Goal: Information Seeking & Learning: Learn about a topic

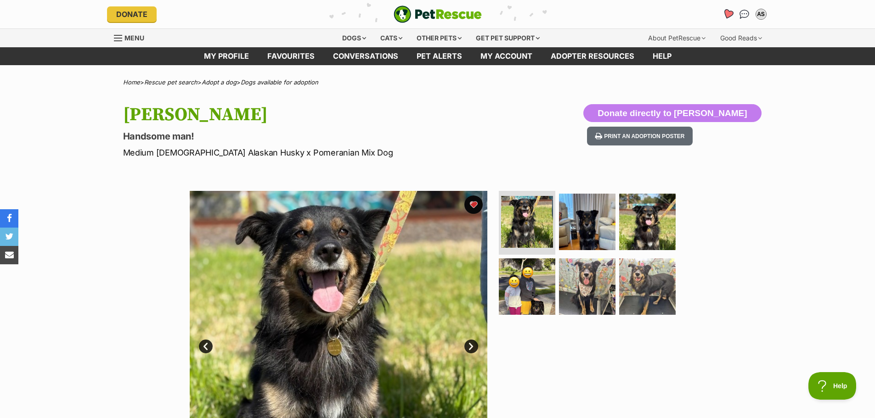
click at [729, 14] on icon "Favourites" at bounding box center [727, 14] width 11 height 11
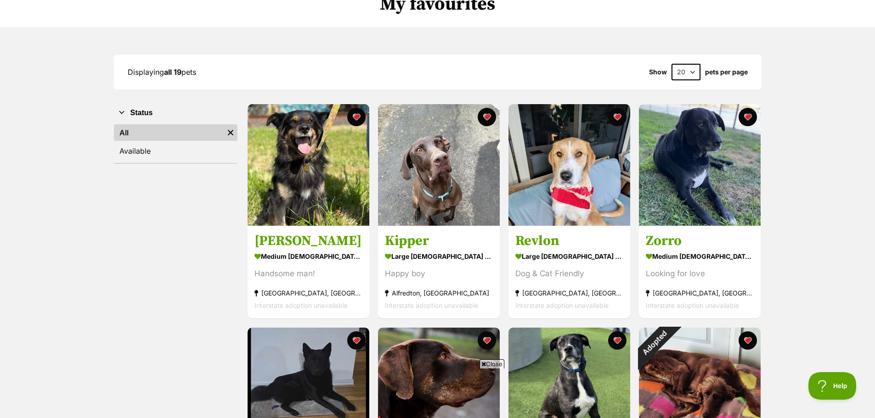
scroll to position [92, 0]
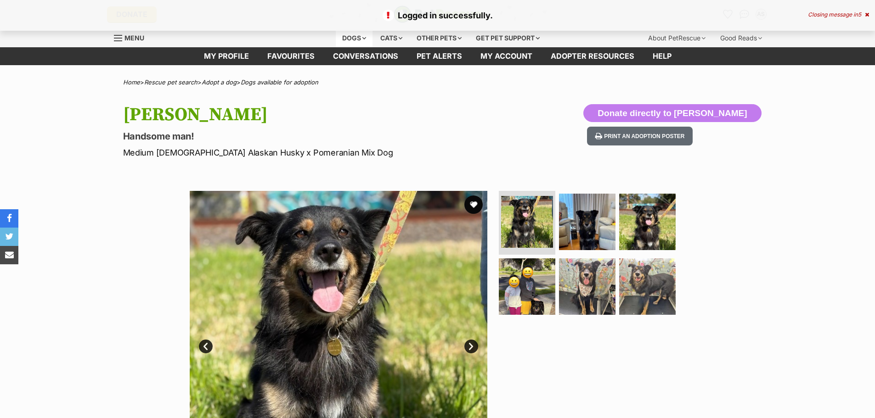
click at [348, 37] on div "Dogs" at bounding box center [354, 38] width 37 height 18
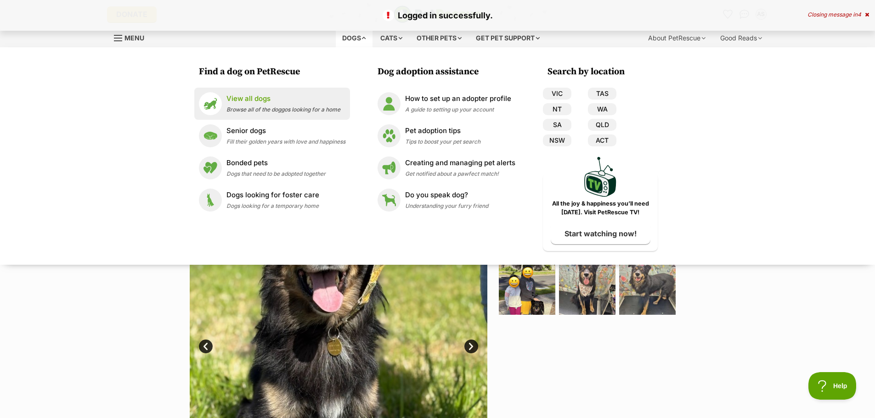
click at [245, 102] on p "View all dogs" at bounding box center [283, 99] width 114 height 11
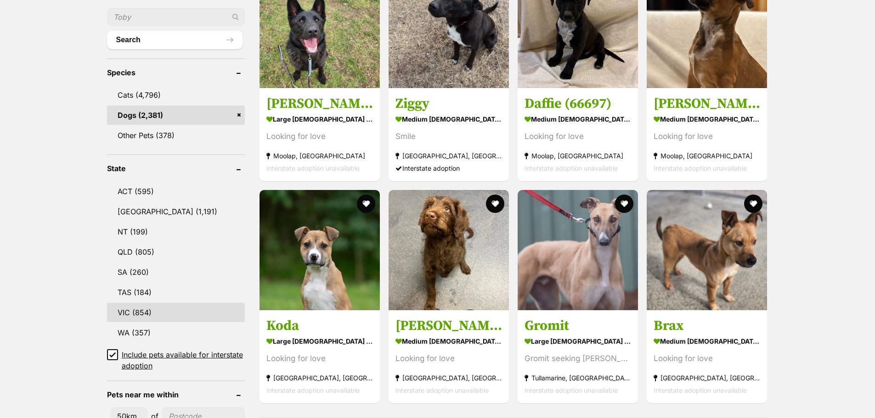
click at [135, 314] on link "VIC (854)" at bounding box center [176, 312] width 138 height 19
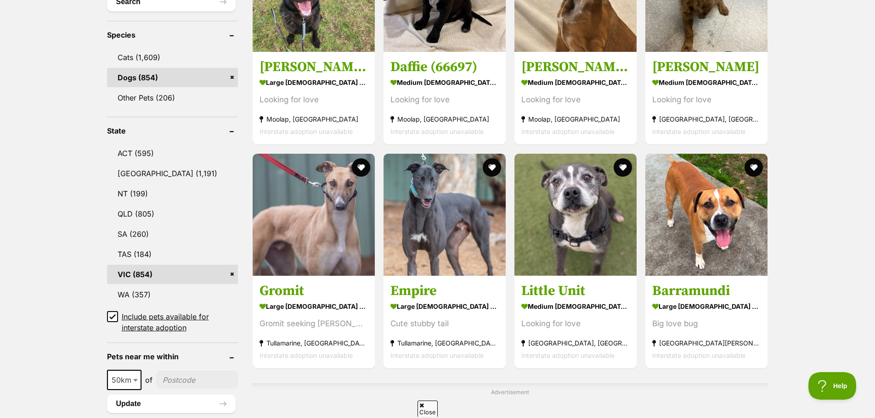
click at [114, 316] on icon at bounding box center [113, 317] width 6 height 4
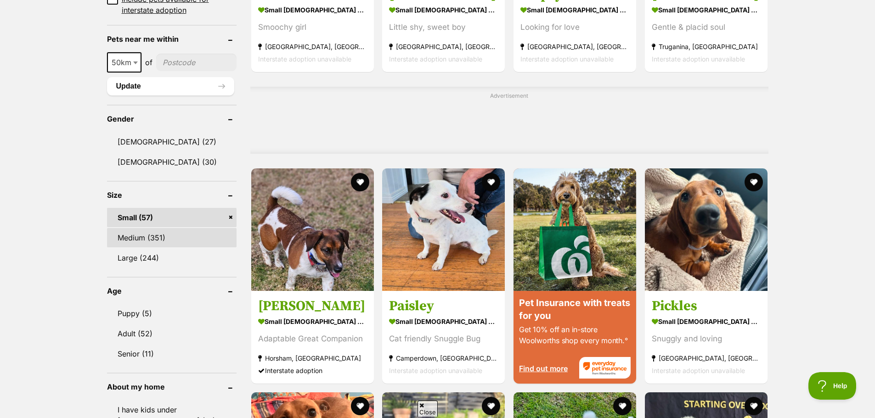
click at [158, 237] on link "Medium (351)" at bounding box center [171, 237] width 129 height 19
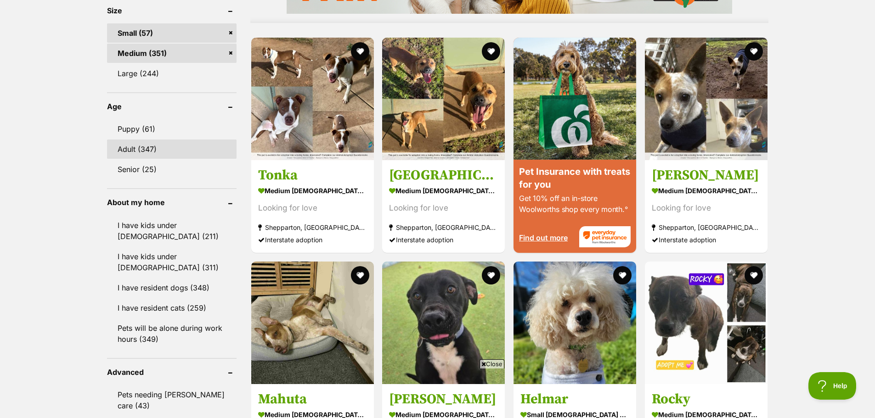
click at [152, 152] on link "Adult (347)" at bounding box center [171, 149] width 129 height 19
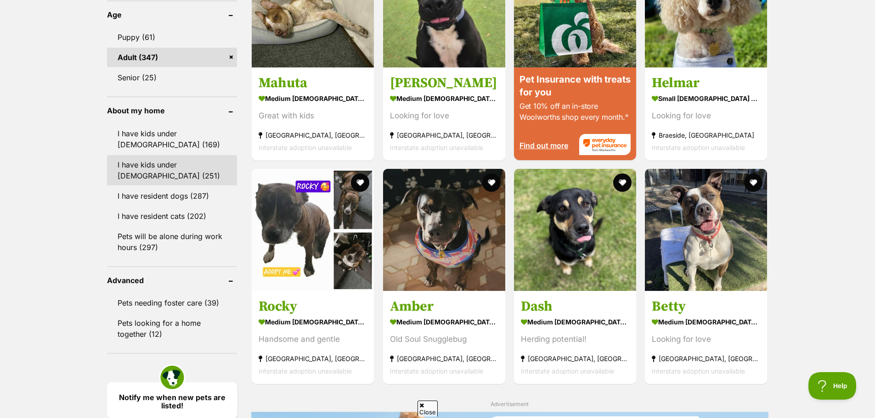
click at [140, 168] on link "I have kids under [DEMOGRAPHIC_DATA] (251)" at bounding box center [172, 170] width 130 height 30
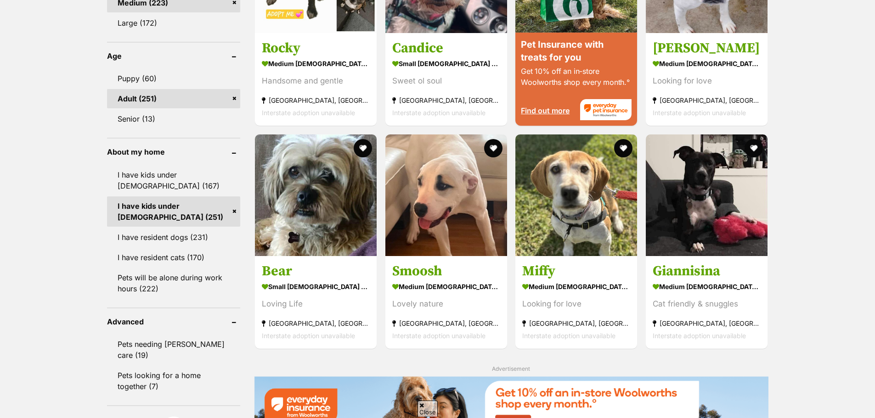
scroll to position [1056, 0]
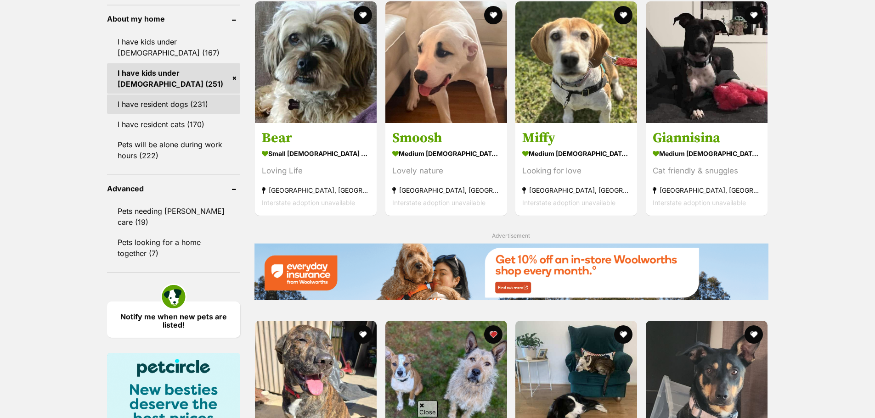
click at [129, 113] on link "I have resident dogs (231)" at bounding box center [173, 104] width 133 height 19
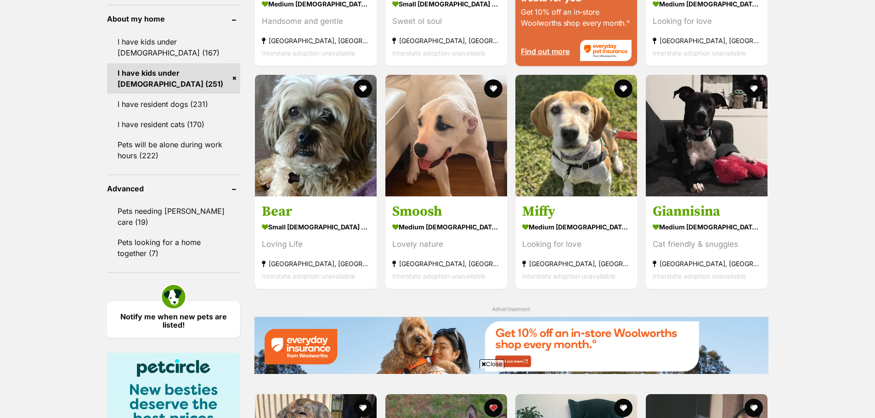
scroll to position [0, 0]
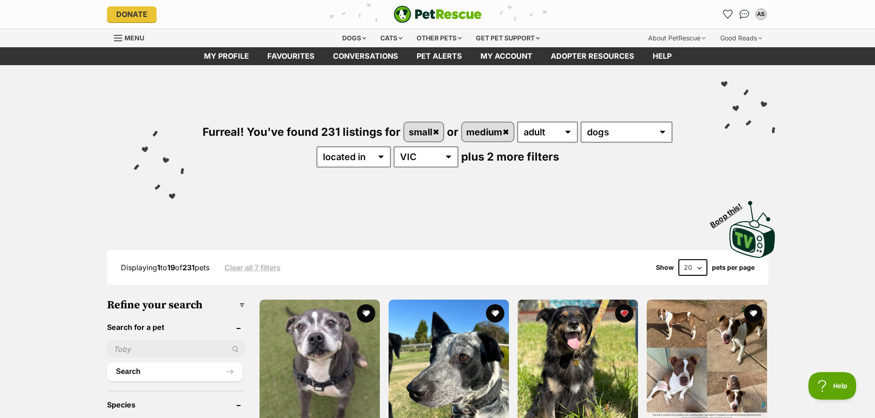
click at [702, 270] on select "20 40 60" at bounding box center [692, 267] width 29 height 17
select select "60"
click at [678, 259] on select "20 40 60" at bounding box center [692, 267] width 29 height 17
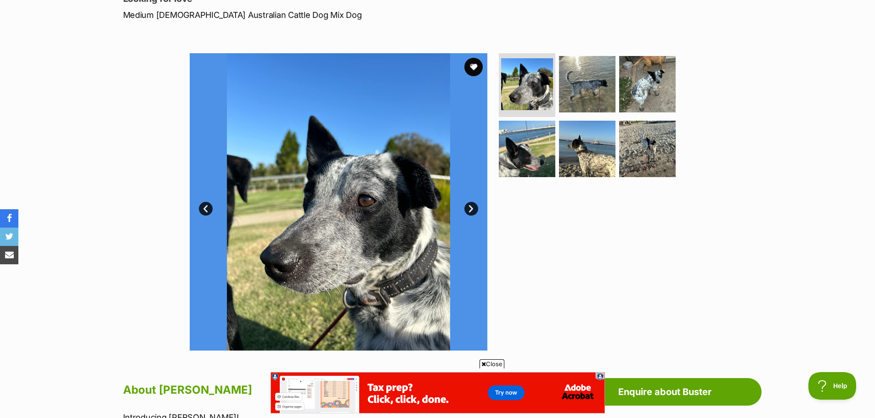
scroll to position [275, 0]
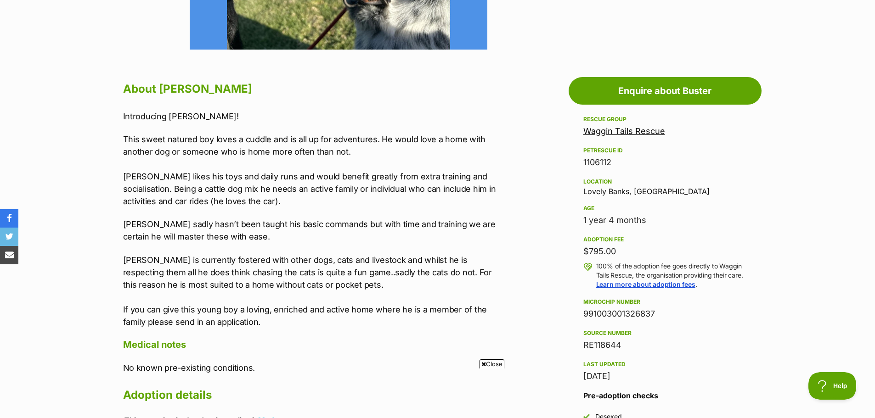
scroll to position [459, 0]
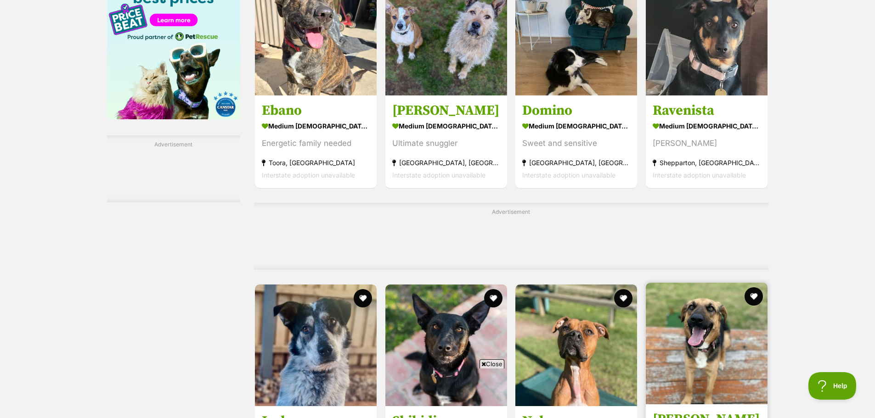
scroll to position [1515, 0]
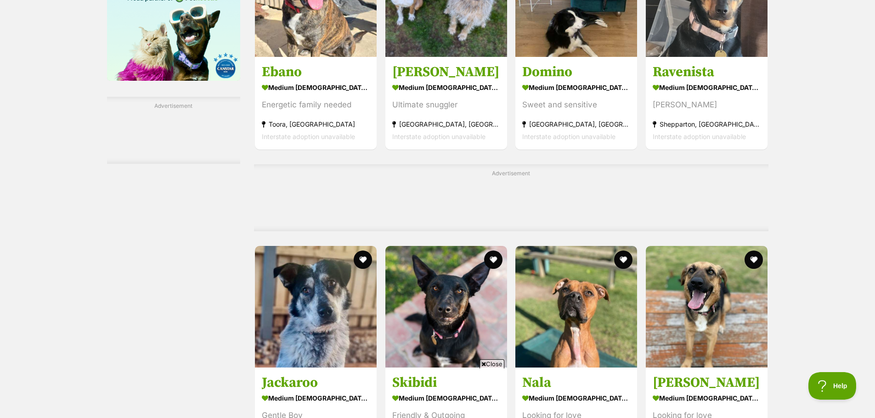
drag, startPoint x: 690, startPoint y: 235, endPoint x: 711, endPoint y: 226, distance: 23.3
click at [695, 230] on div "Advertisement" at bounding box center [511, 197] width 514 height 67
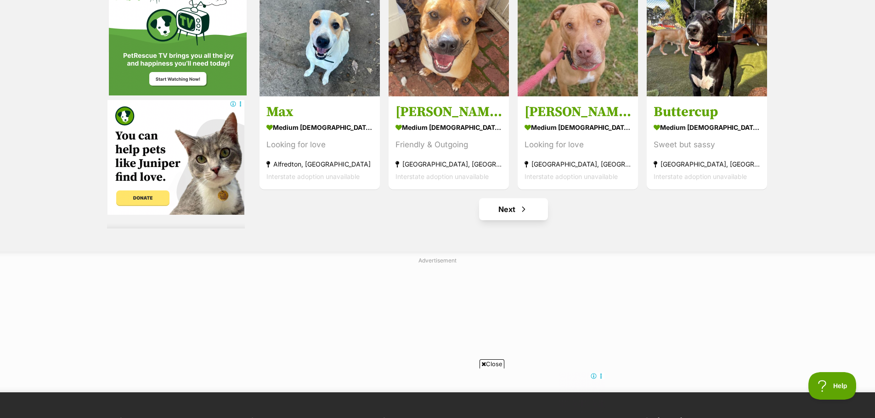
scroll to position [0, 0]
click at [504, 205] on link "Next" at bounding box center [513, 209] width 69 height 22
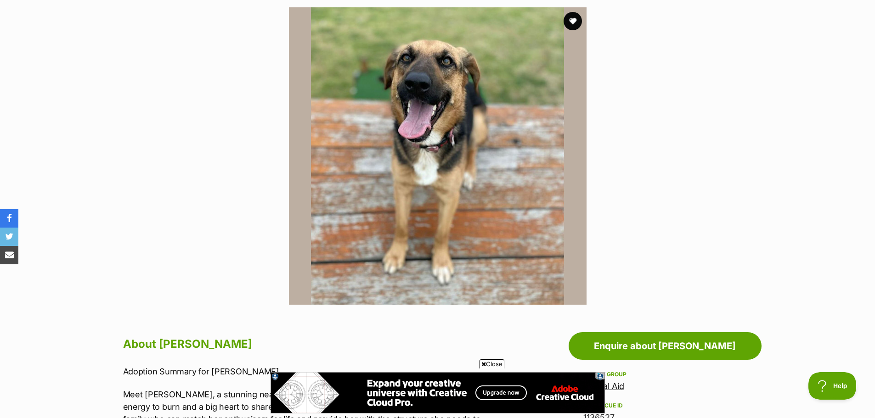
scroll to position [367, 0]
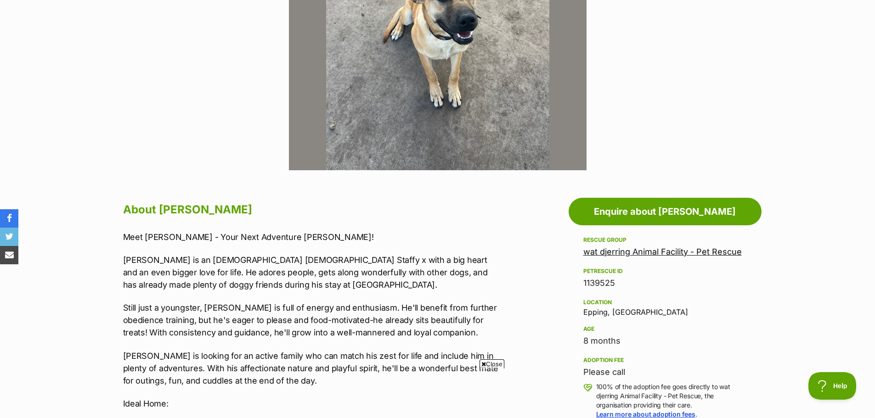
scroll to position [321, 0]
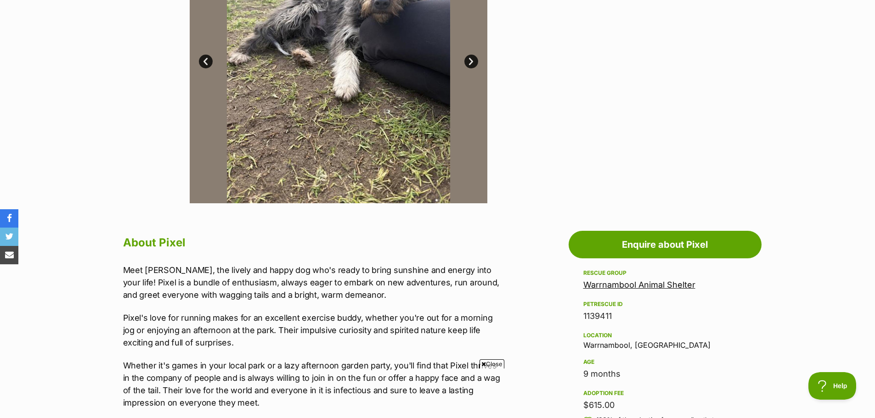
scroll to position [321, 0]
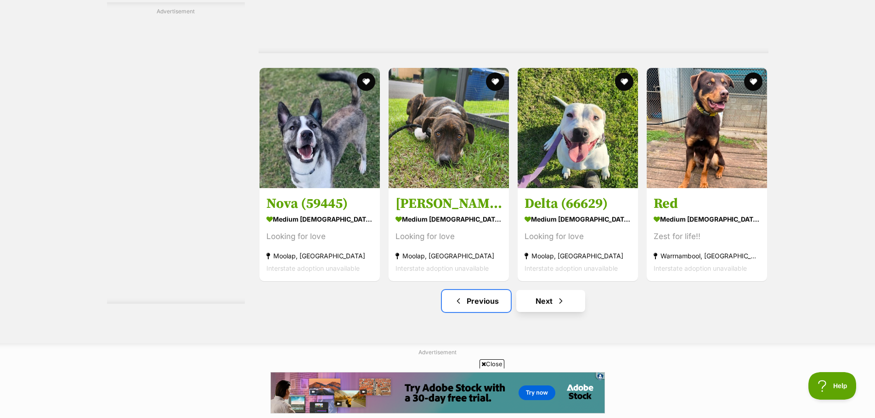
drag, startPoint x: 476, startPoint y: 309, endPoint x: 523, endPoint y: 314, distance: 48.0
click at [476, 309] on link "Previous" at bounding box center [476, 301] width 69 height 22
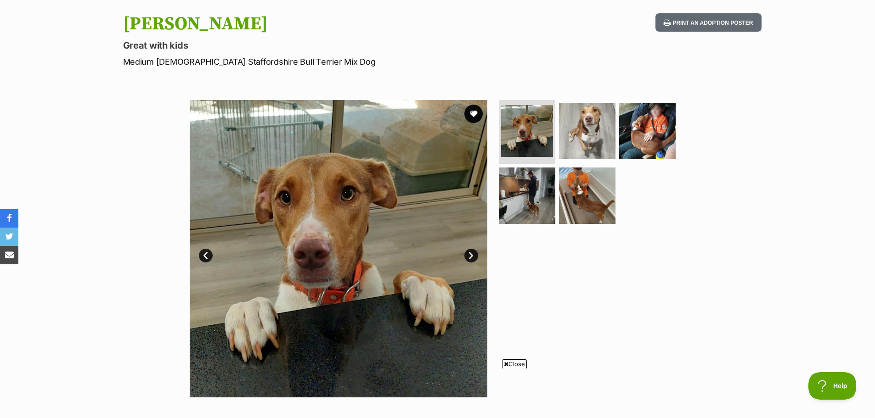
scroll to position [92, 0]
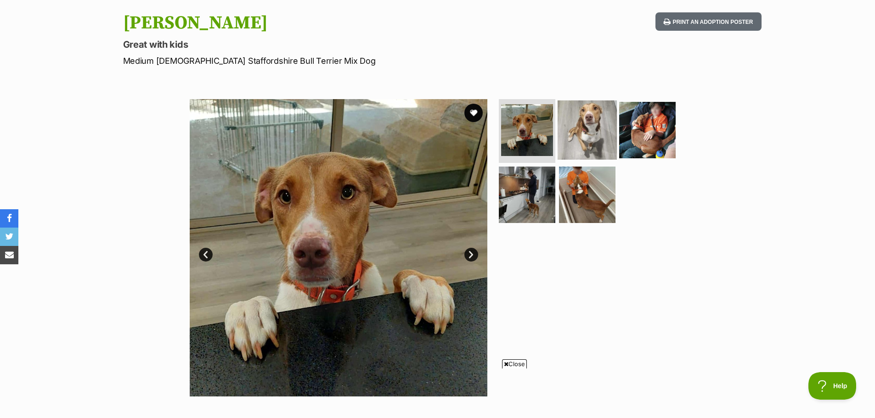
click at [577, 124] on img at bounding box center [586, 129] width 59 height 59
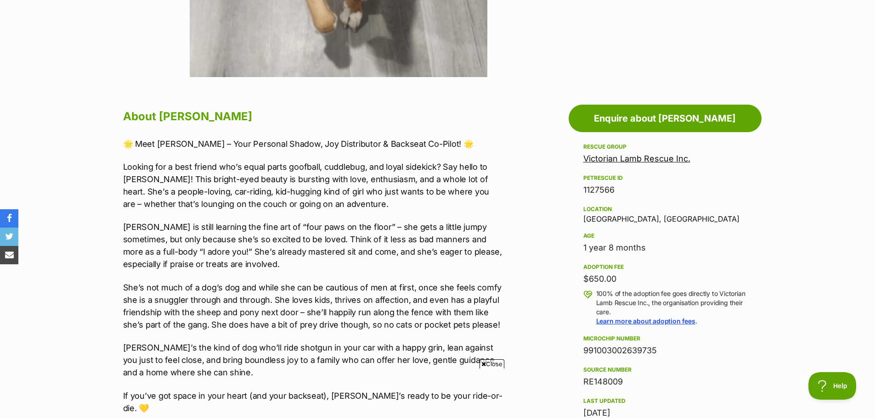
scroll to position [413, 0]
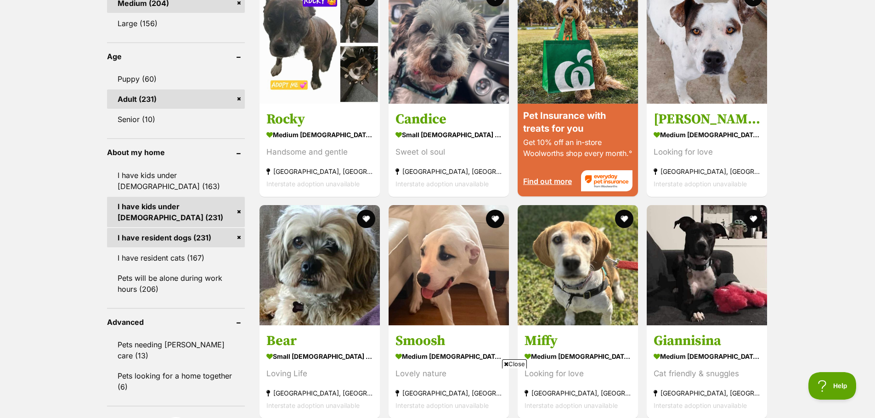
scroll to position [886, 0]
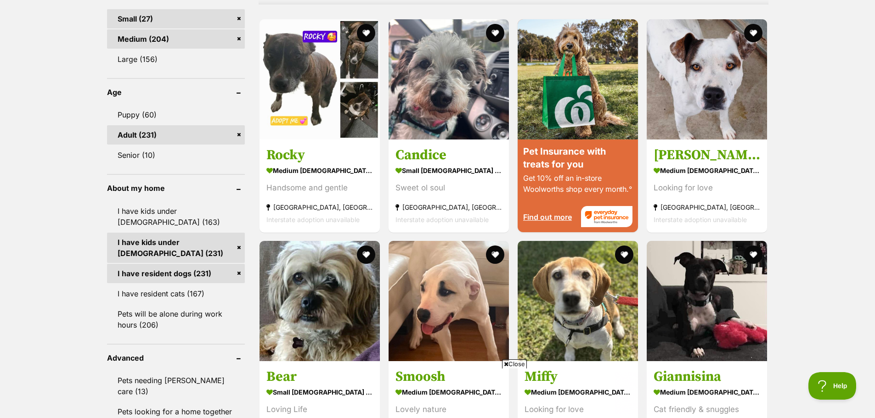
click at [201, 132] on link "Adult (231)" at bounding box center [176, 134] width 138 height 19
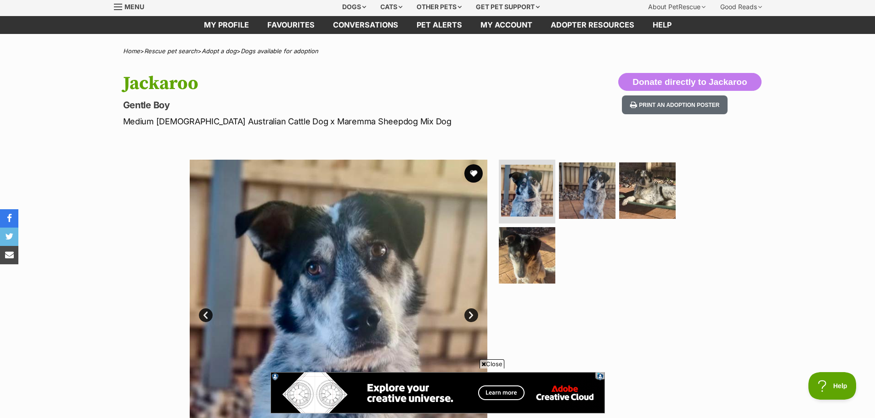
scroll to position [46, 0]
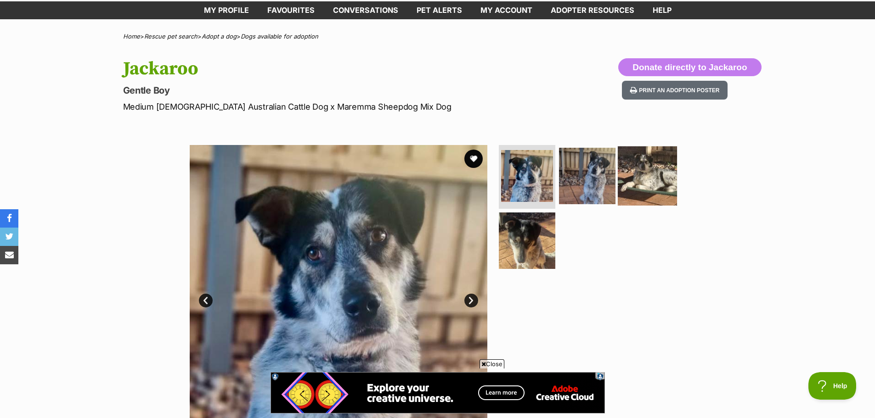
click at [645, 182] on img at bounding box center [646, 175] width 59 height 59
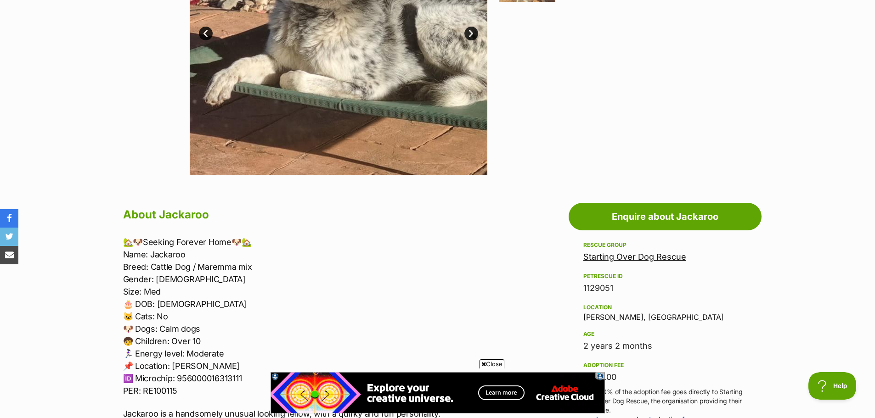
scroll to position [321, 0]
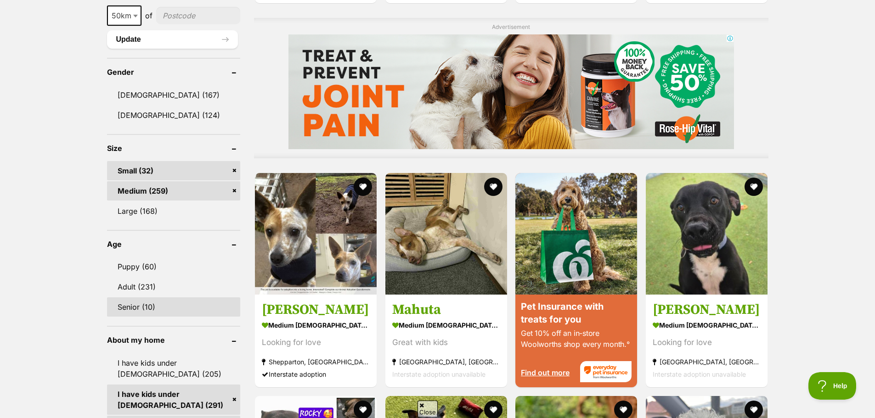
click at [157, 309] on link "Senior (10)" at bounding box center [173, 306] width 133 height 19
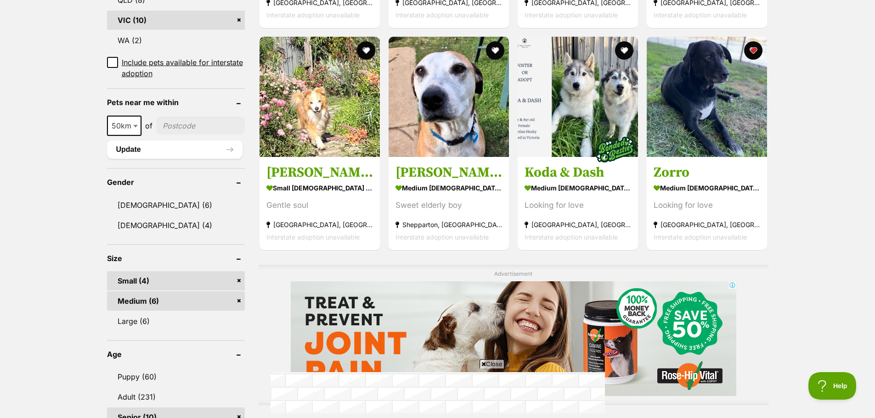
scroll to position [459, 0]
